Goal: Task Accomplishment & Management: Use online tool/utility

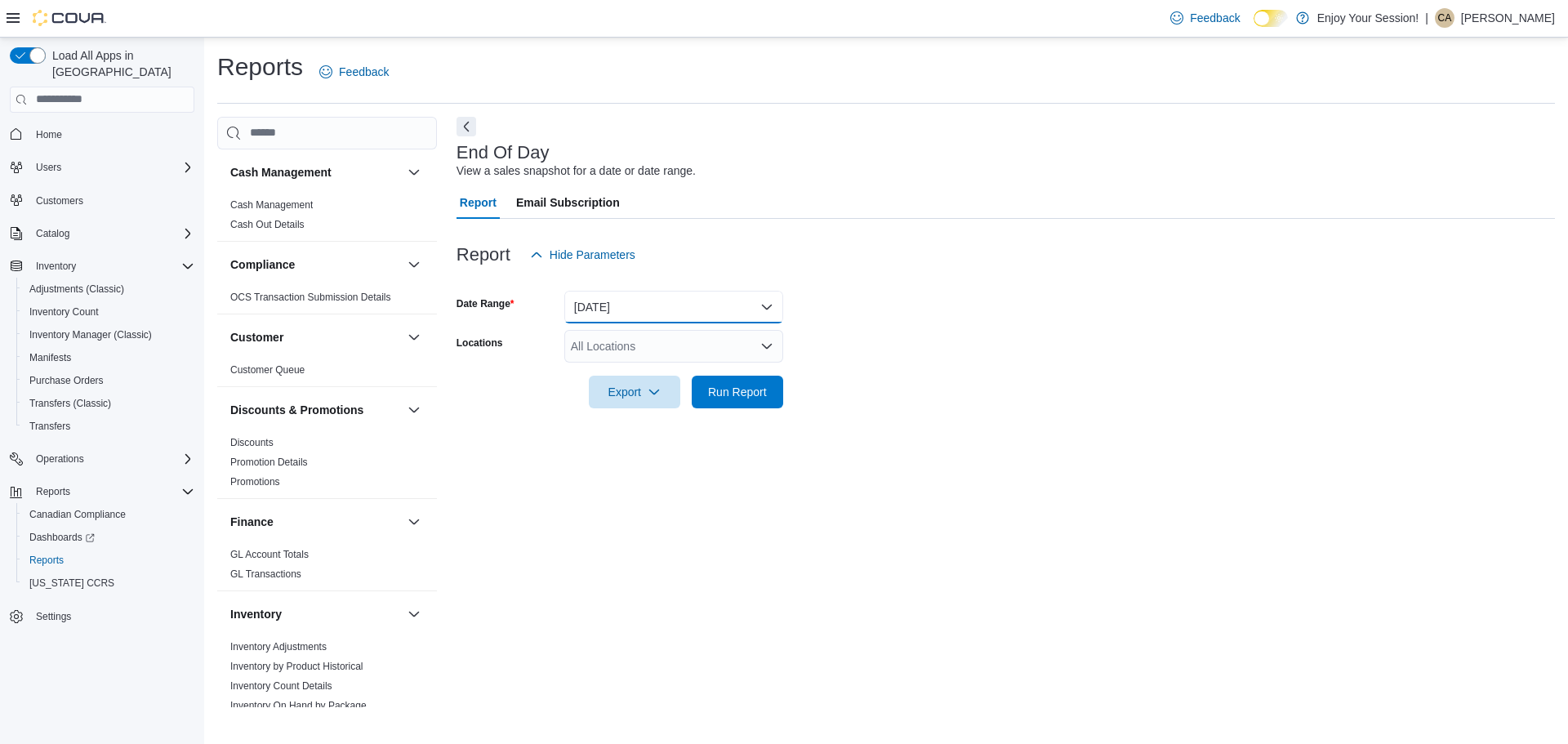
click at [651, 315] on button "[DATE]" at bounding box center [674, 307] width 219 height 33
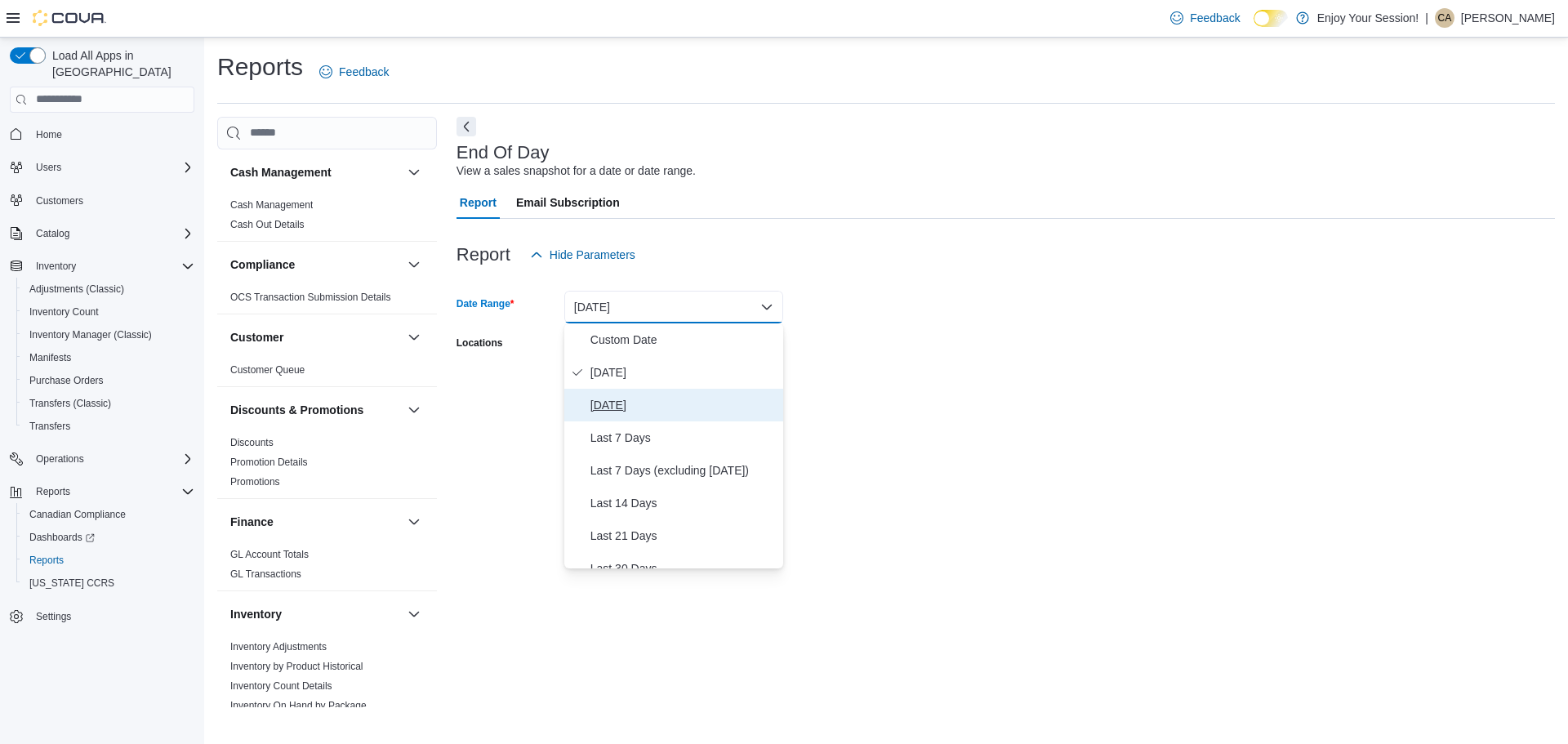
click at [629, 408] on span "[DATE]" at bounding box center [683, 405] width 186 height 19
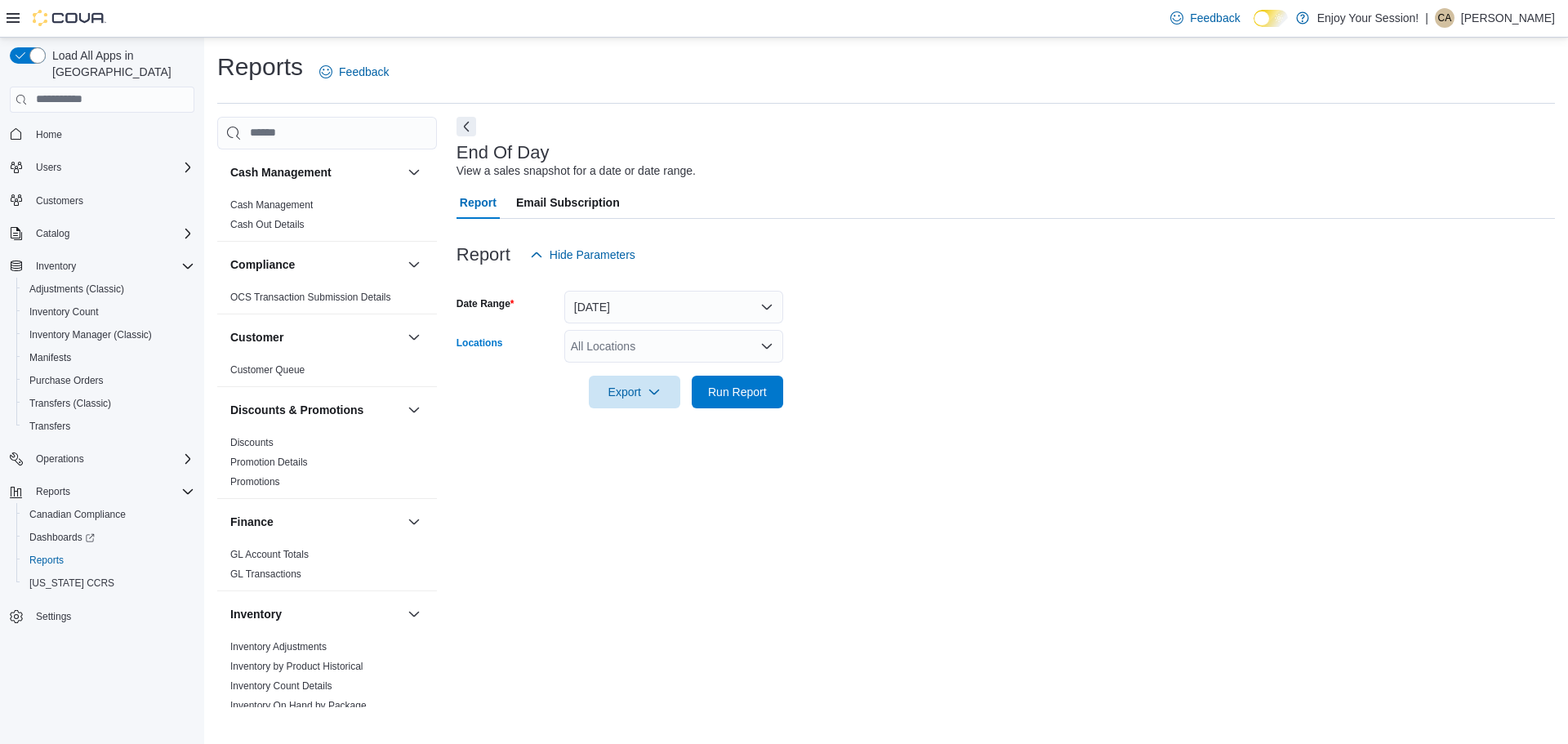
click at [693, 352] on div "All Locations" at bounding box center [674, 345] width 219 height 33
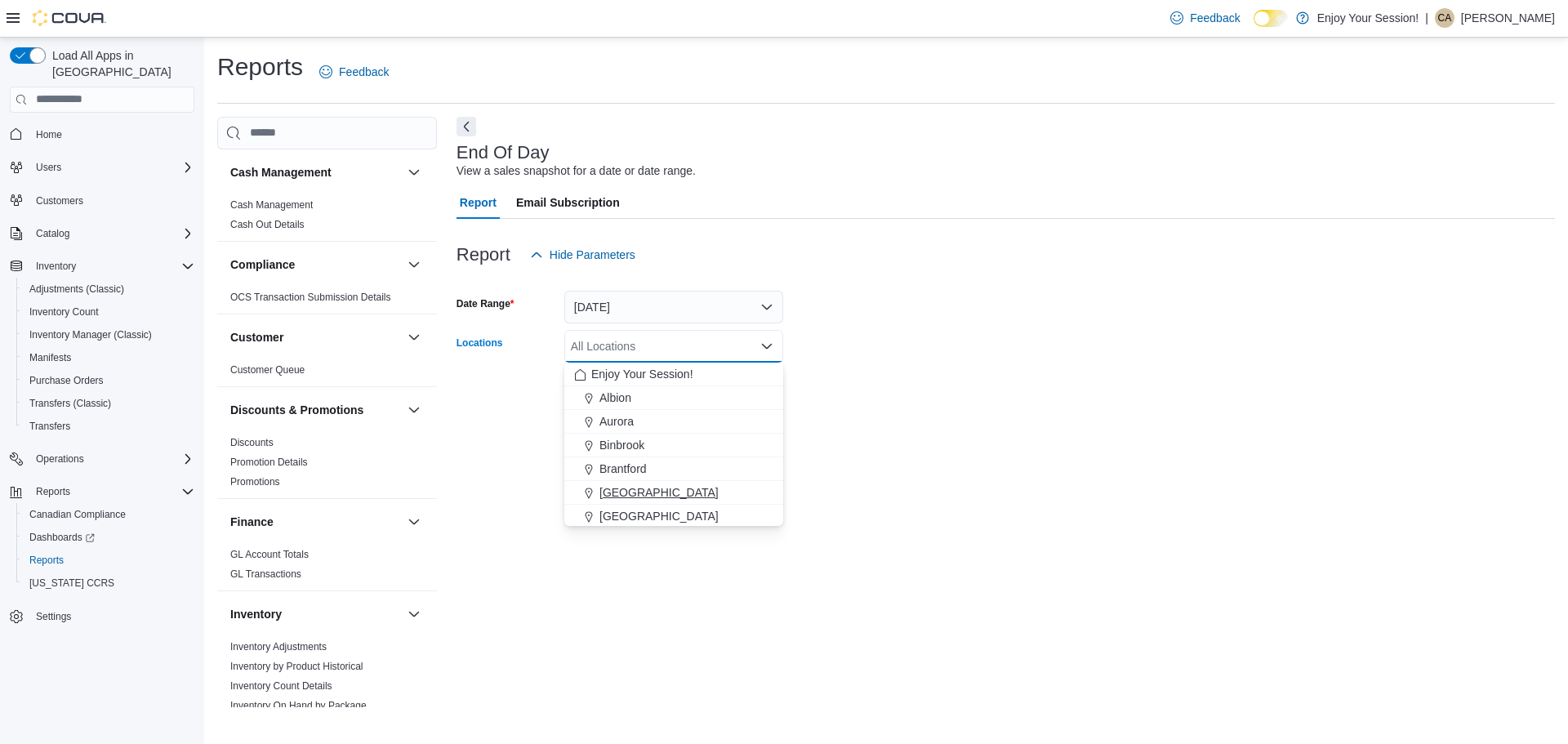
click at [629, 489] on span "[GEOGRAPHIC_DATA]" at bounding box center [658, 492] width 119 height 16
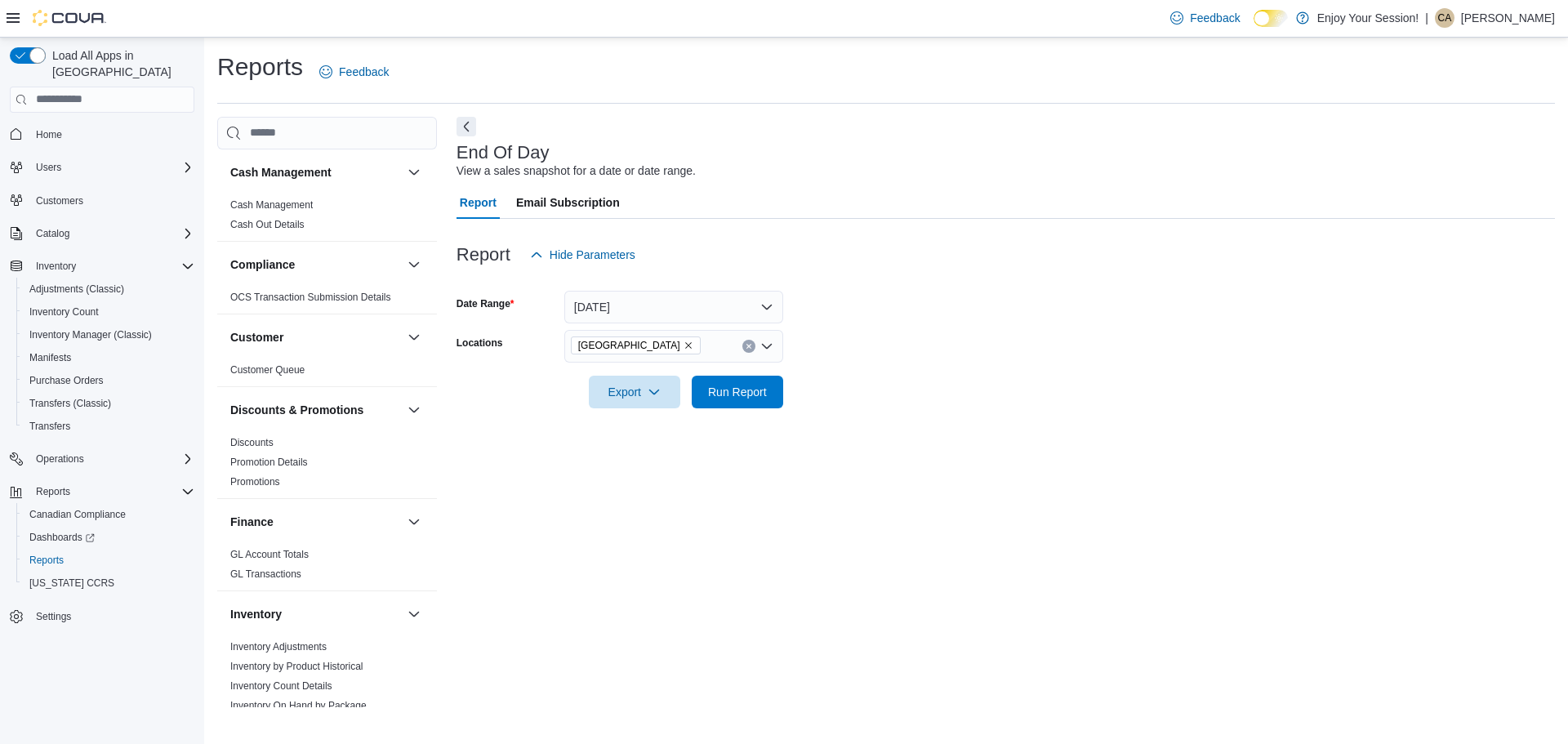
click at [890, 445] on div "End Of Day View a sales snapshot for a date or date range. Report Email Subscri…" at bounding box center [1006, 412] width 1099 height 590
click at [735, 398] on span "Run Report" at bounding box center [737, 391] width 59 height 16
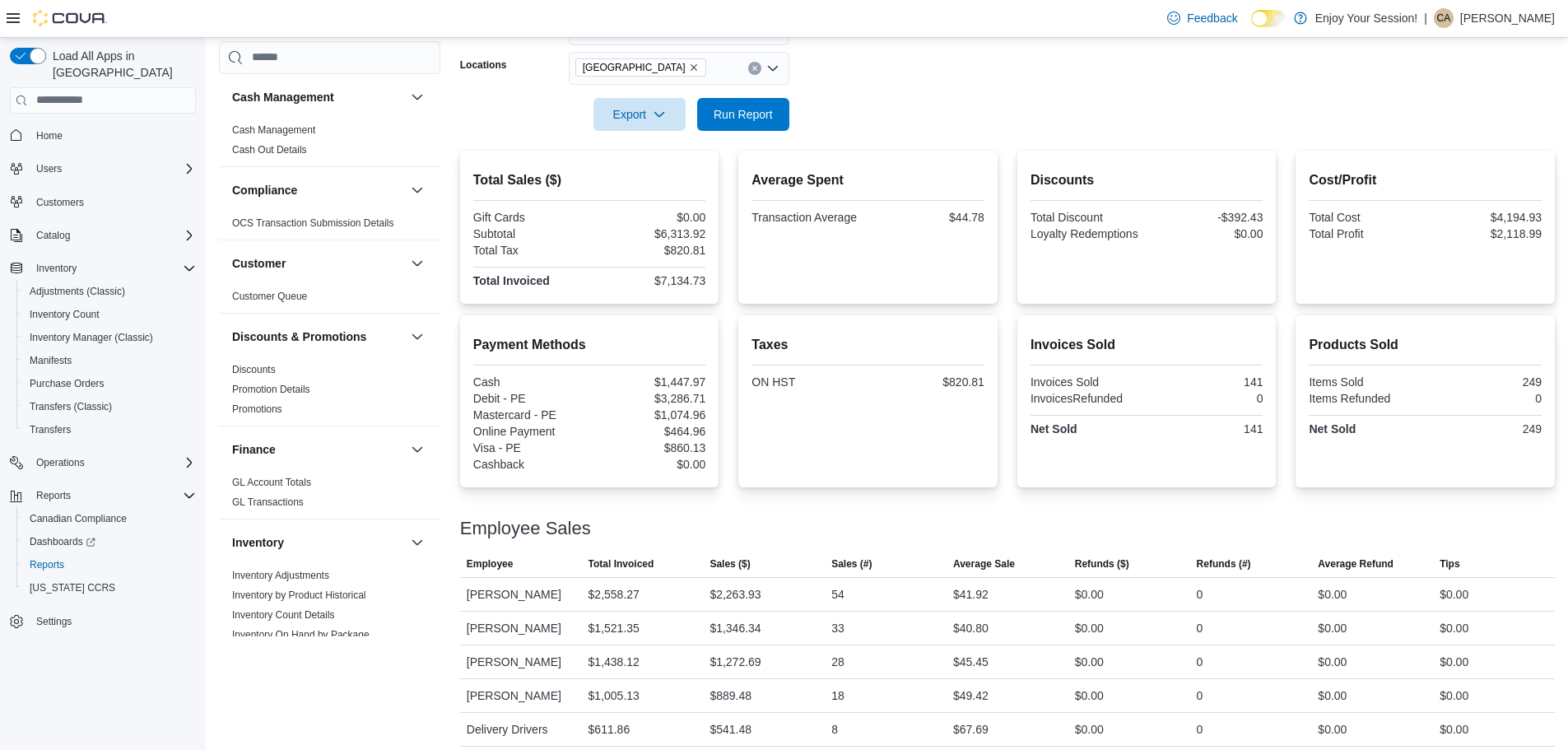
scroll to position [290, 0]
